Goal: Task Accomplishment & Management: Manage account settings

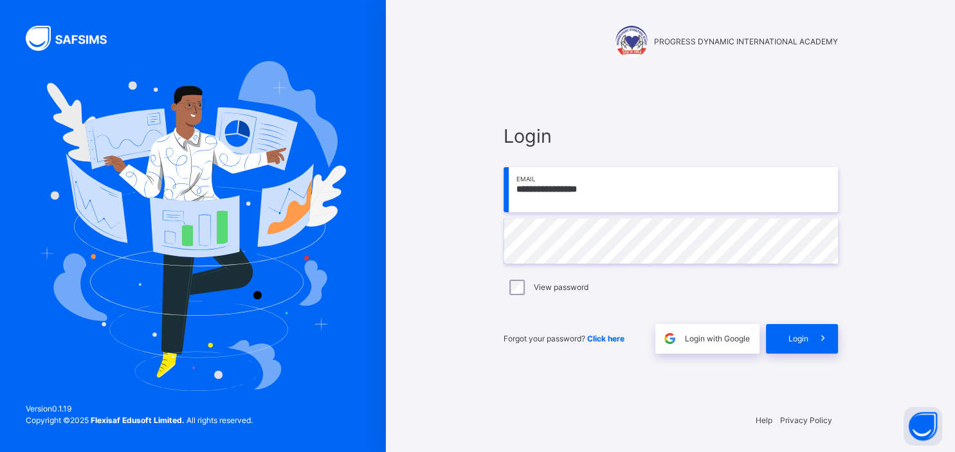
click at [794, 332] on div "Login" at bounding box center [802, 339] width 72 height 30
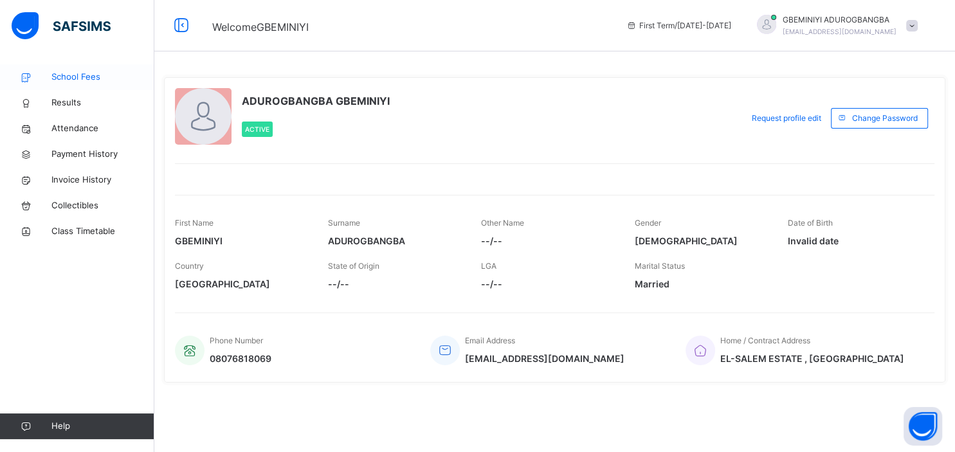
click at [75, 78] on span "School Fees" at bounding box center [102, 77] width 103 height 13
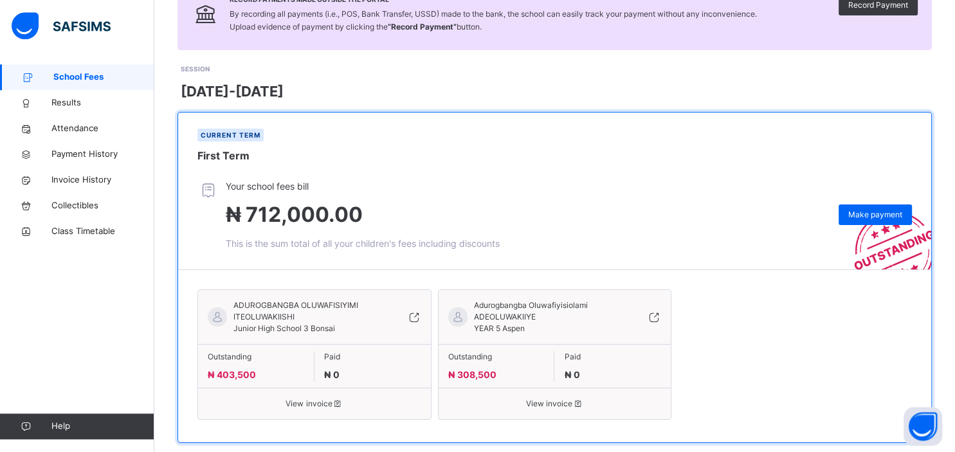
scroll to position [140, 0]
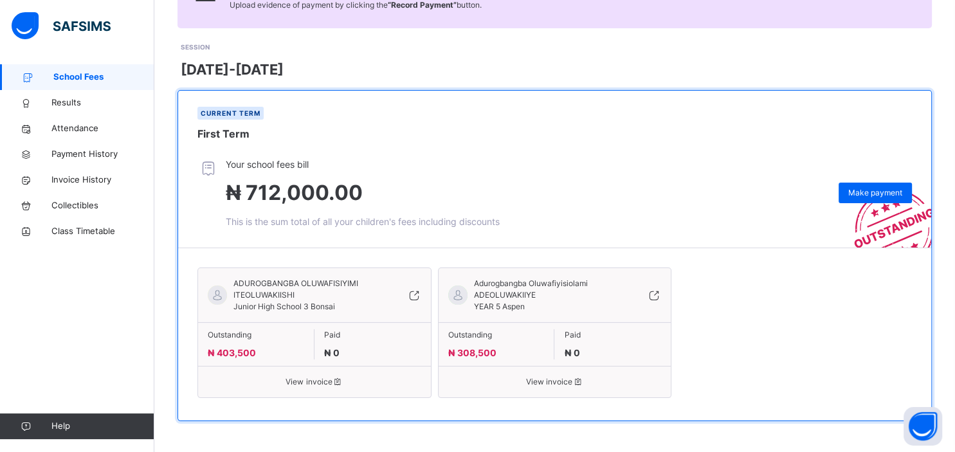
click at [656, 296] on icon at bounding box center [654, 294] width 14 height 15
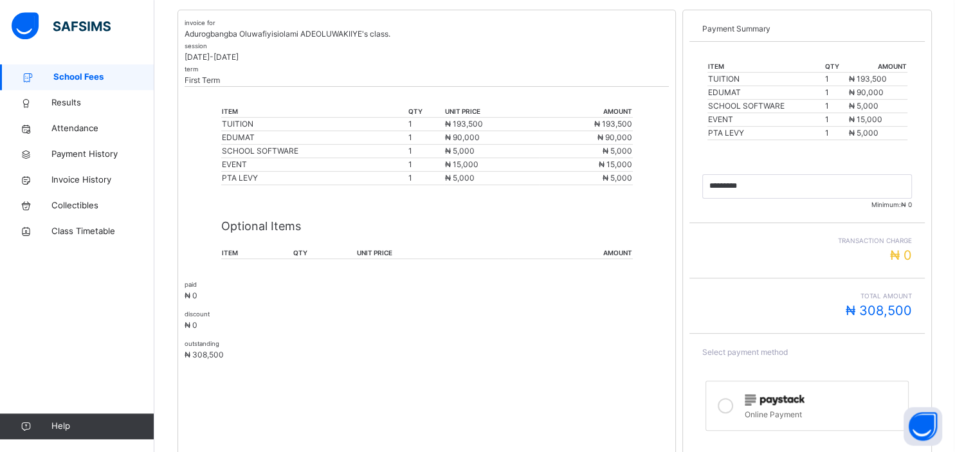
scroll to position [266, 0]
click at [86, 206] on span "Collectibles" at bounding box center [102, 205] width 103 height 13
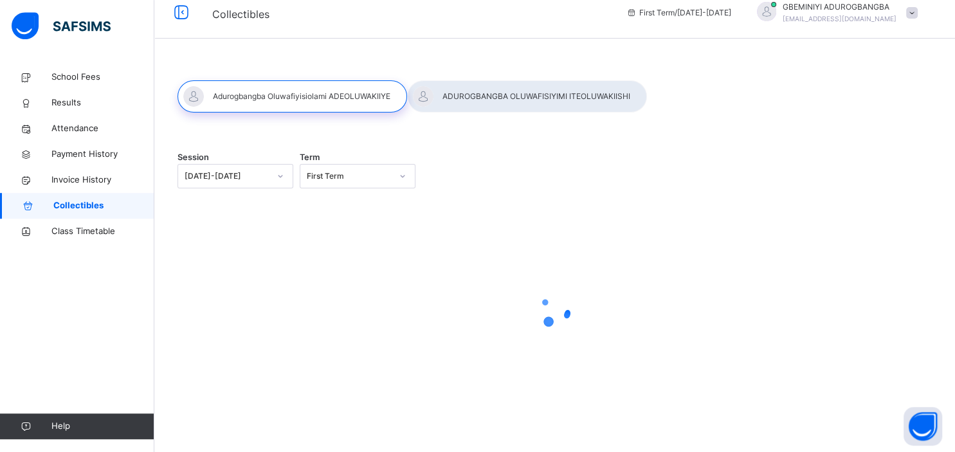
scroll to position [13, 0]
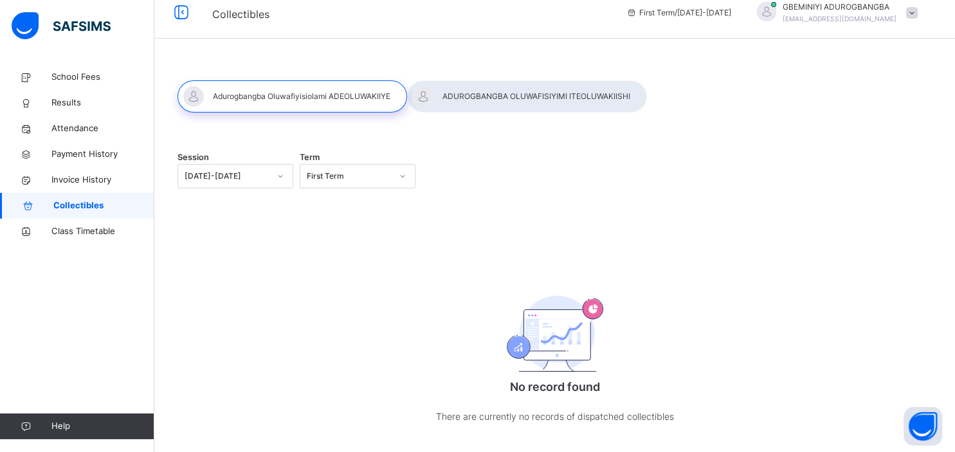
click at [908, 17] on span at bounding box center [912, 13] width 12 height 12
click at [858, 122] on span "Logout" at bounding box center [875, 122] width 85 height 17
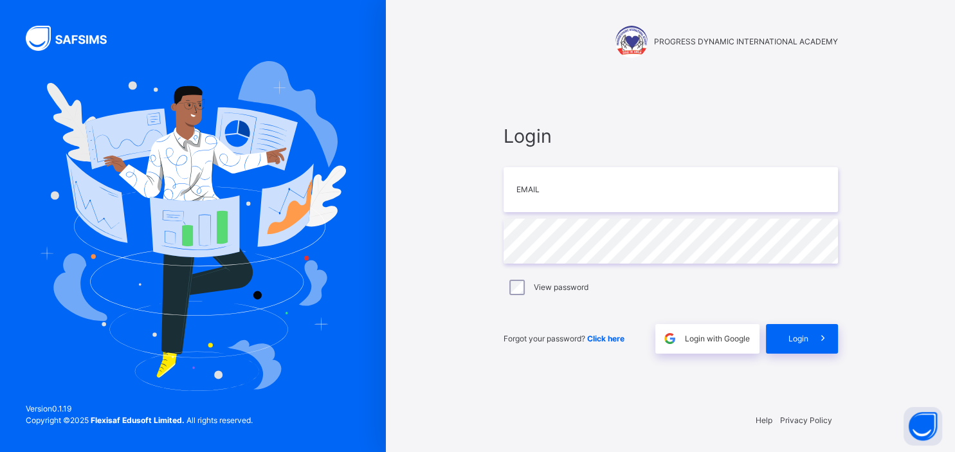
type input "**********"
